Goal: Find contact information: Find contact information

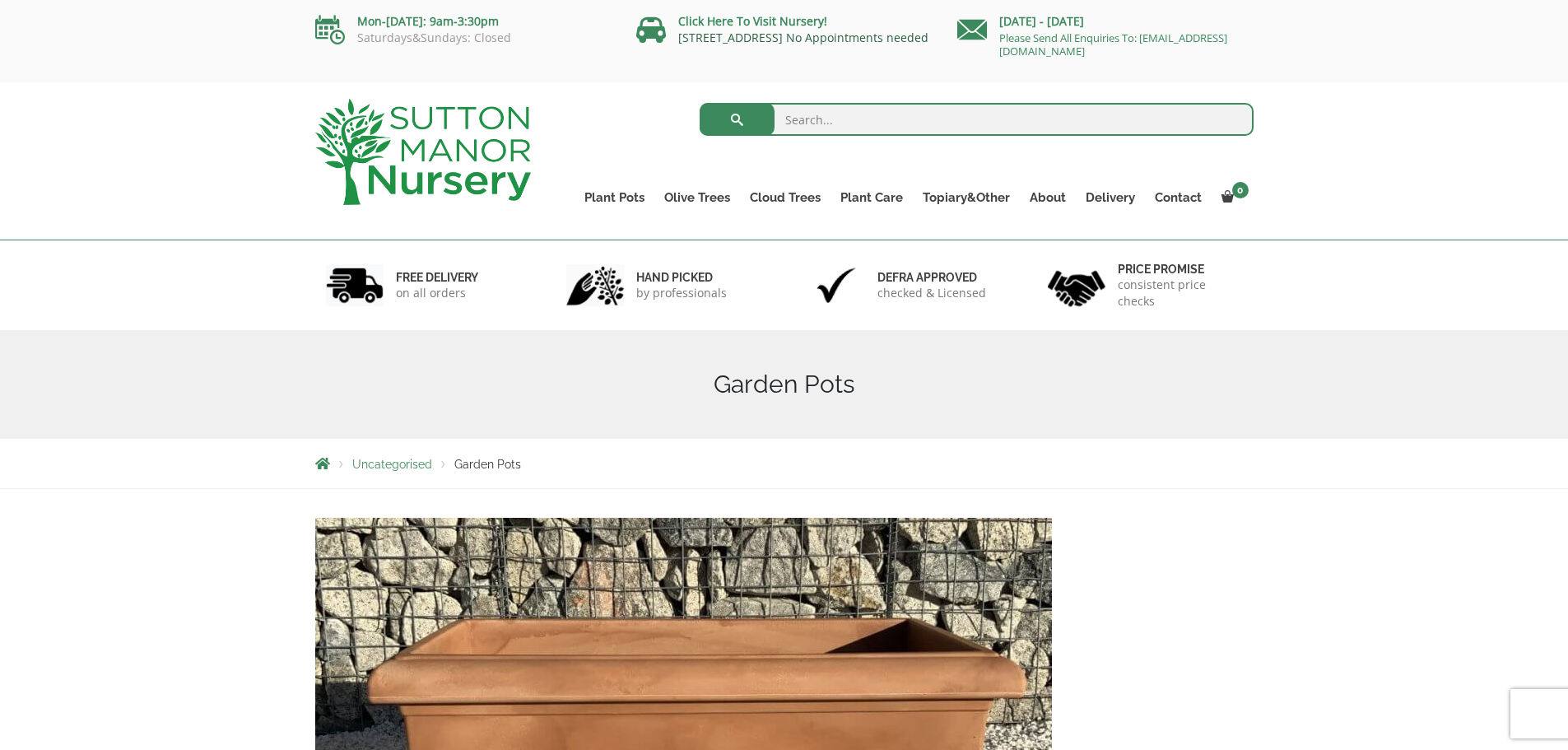
click at [766, 34] on link "[STREET_ADDRESS] No Appointments needed" at bounding box center [803, 37] width 250 height 15
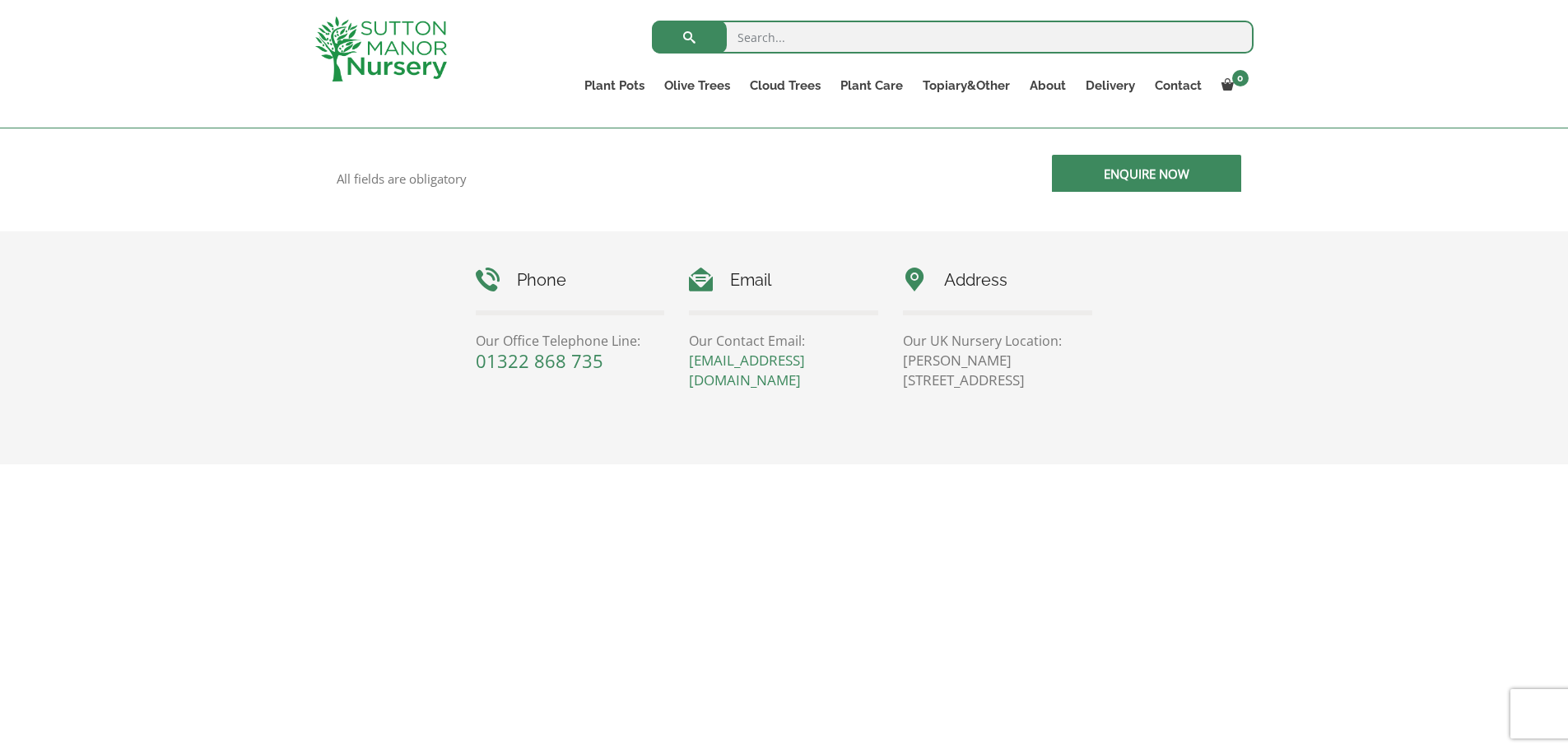
scroll to position [658, 0]
drag, startPoint x: 1045, startPoint y: 384, endPoint x: 992, endPoint y: 384, distance: 53.0
click at [992, 384] on p "[PERSON_NAME][STREET_ADDRESS]" at bounding box center [997, 376] width 189 height 40
